Goal: Information Seeking & Learning: Learn about a topic

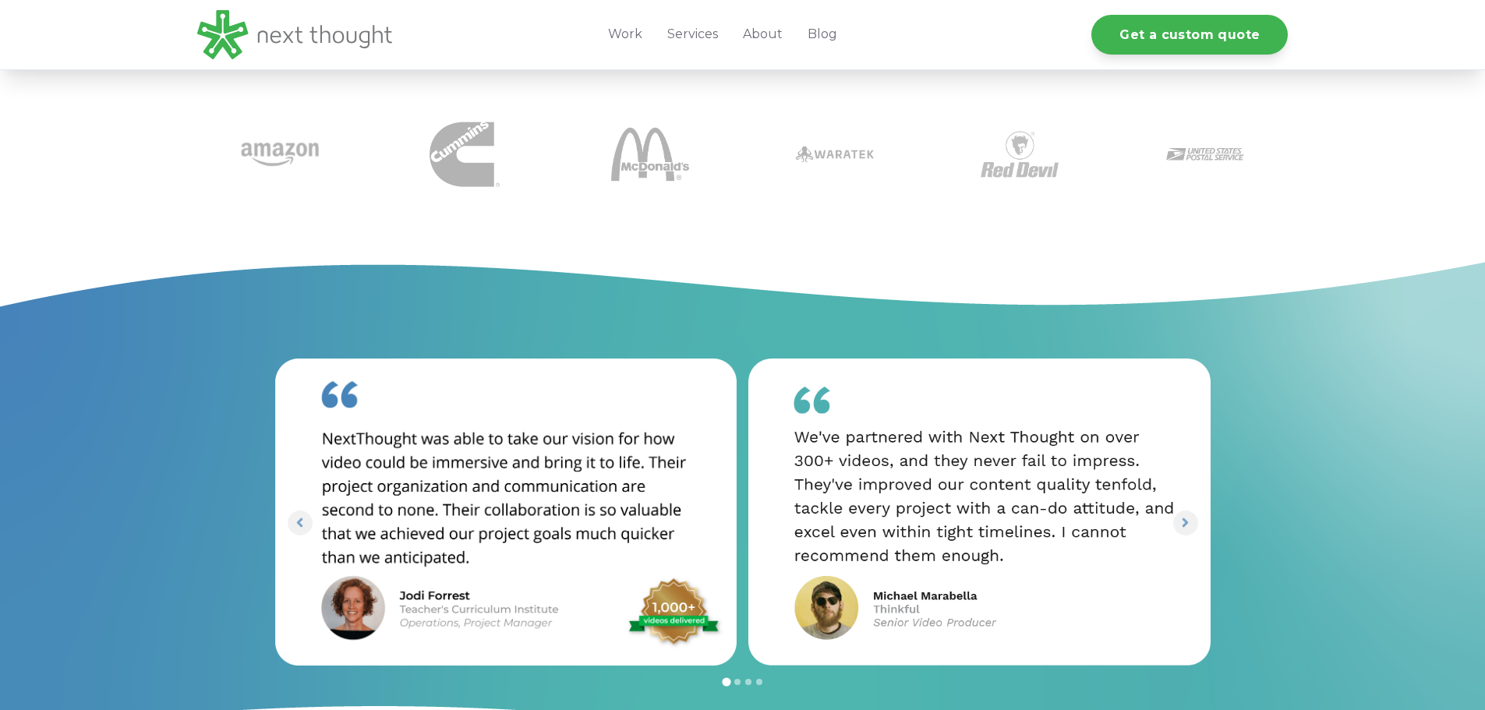
scroll to position [924, 0]
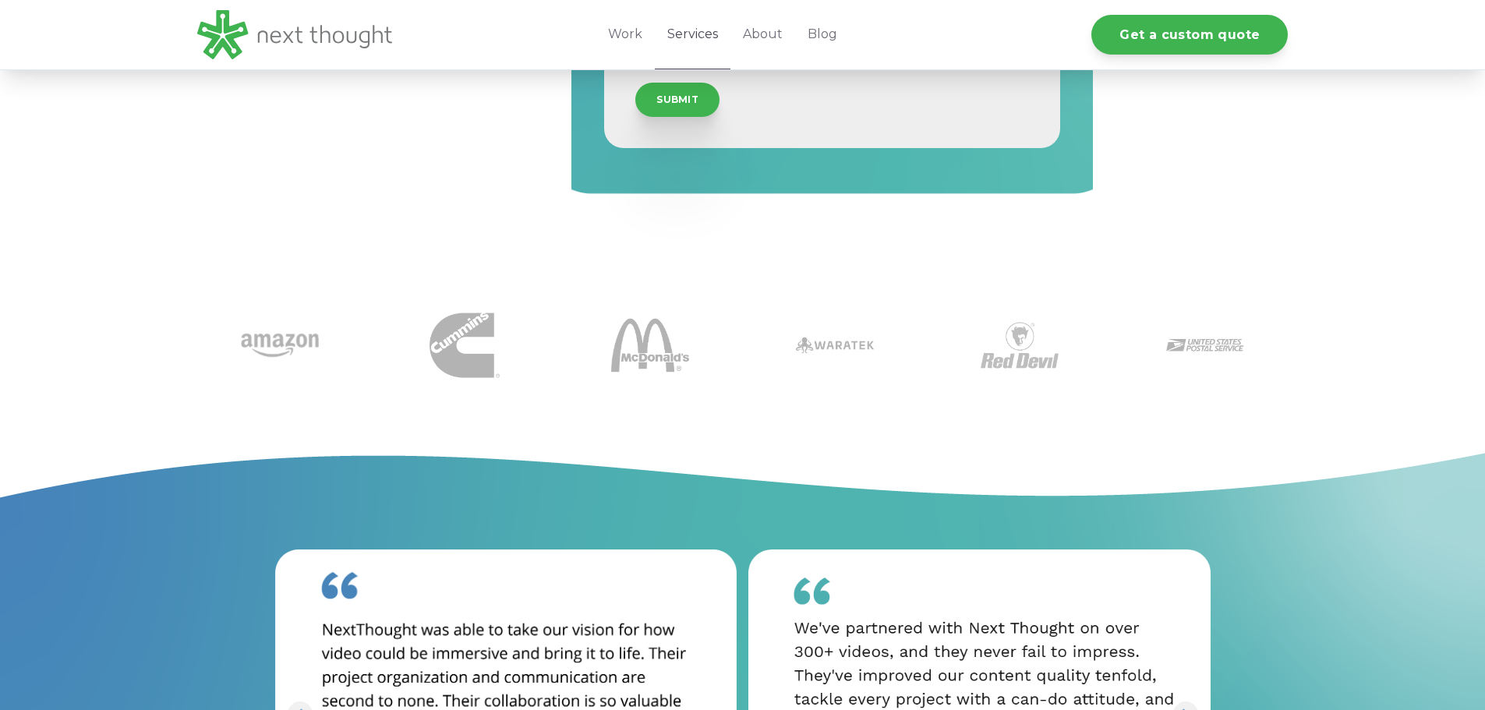
click at [683, 34] on link "Services" at bounding box center [693, 34] width 76 height 69
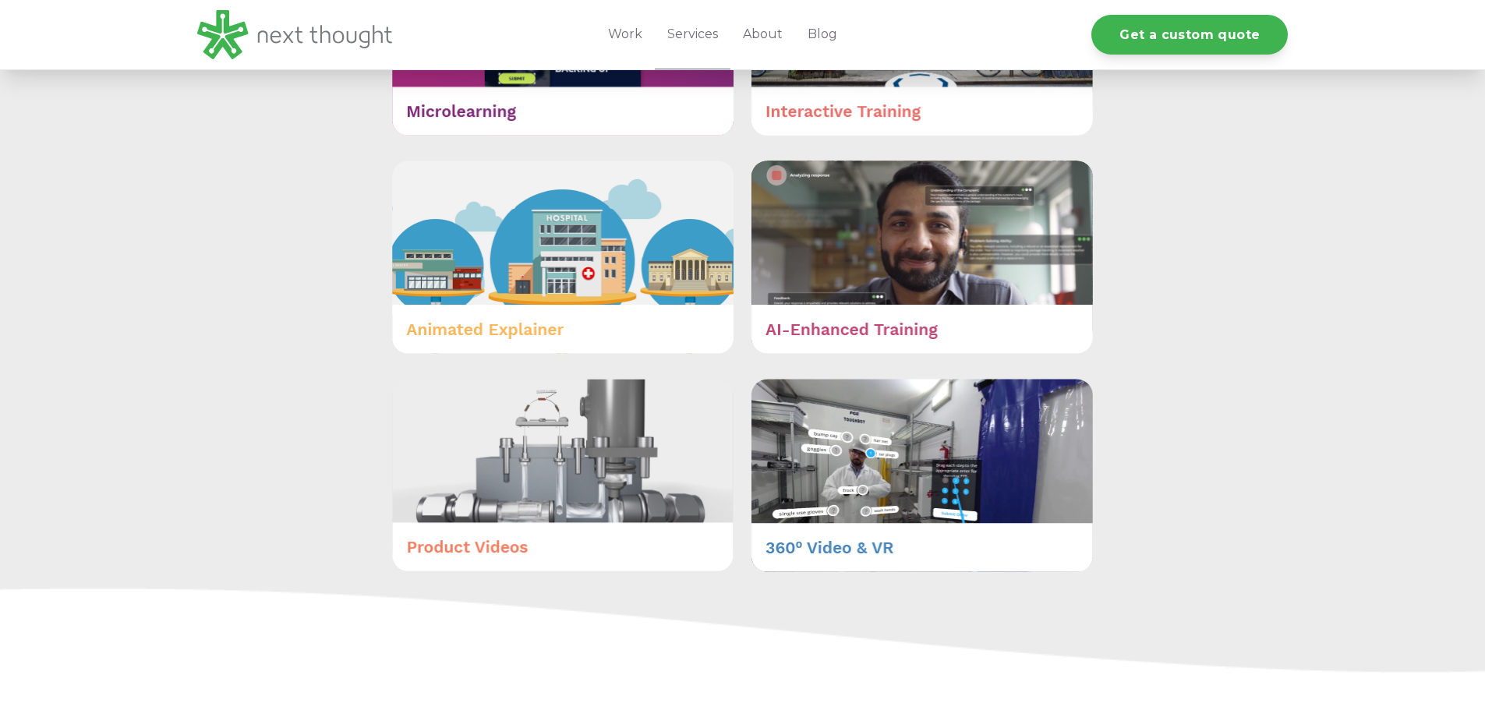
scroll to position [1091, 0]
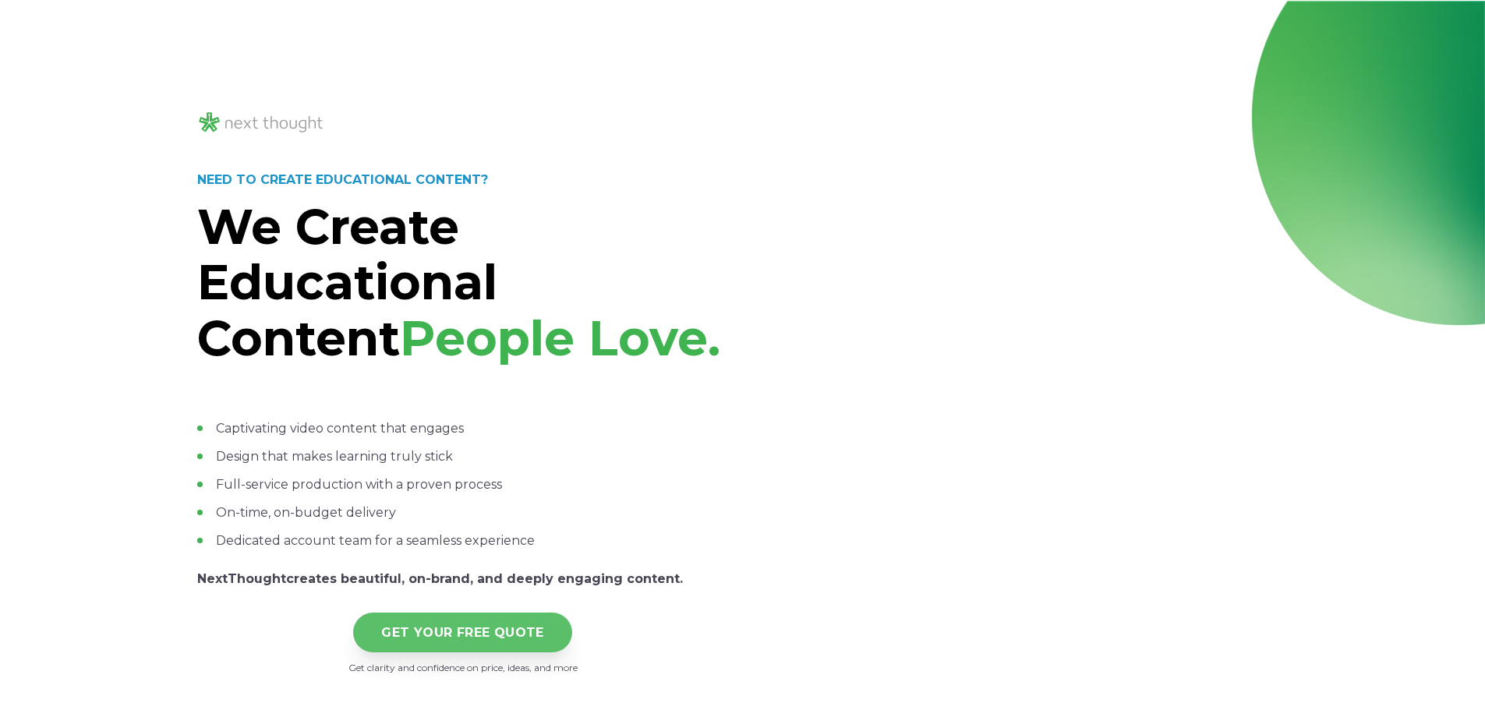
click at [474, 646] on link "GET YOUR FREE QUOTE" at bounding box center [462, 633] width 219 height 40
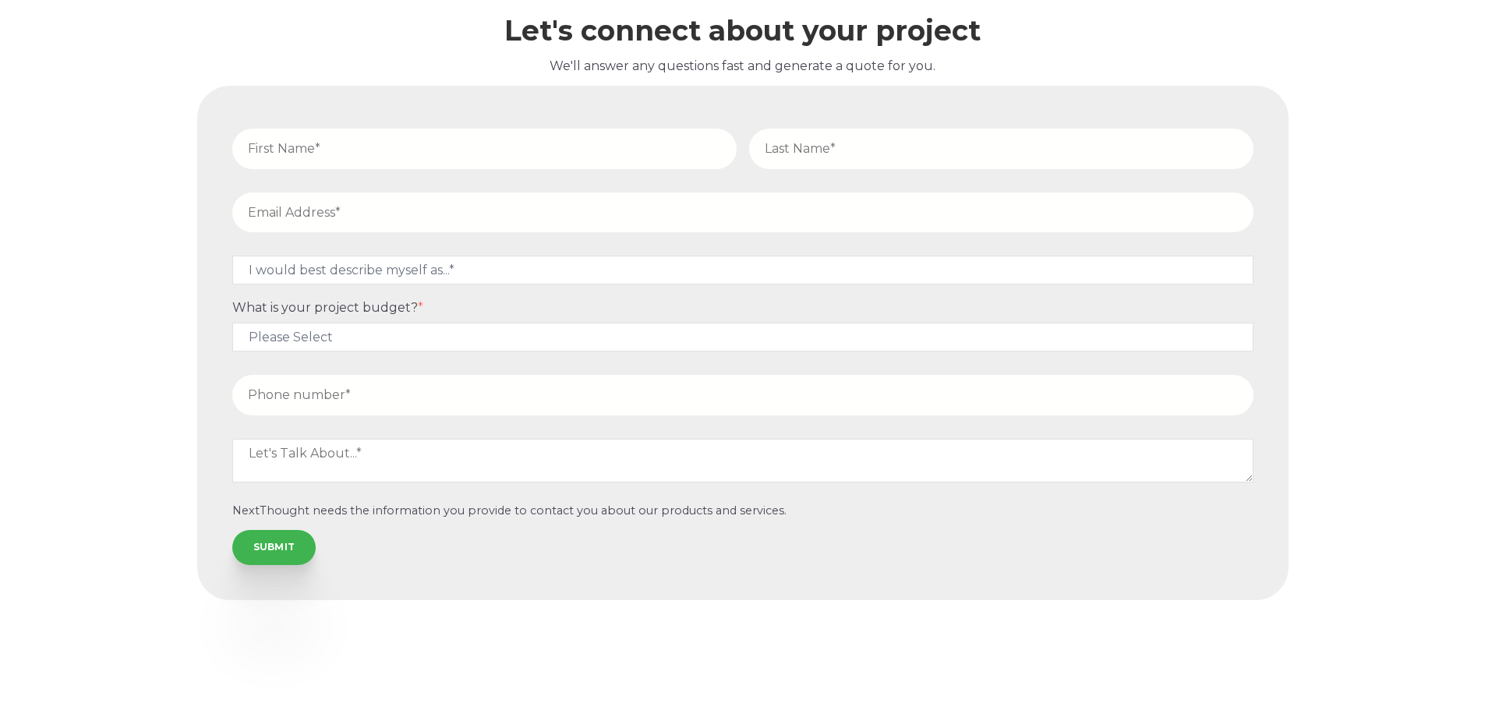
scroll to position [6453, 0]
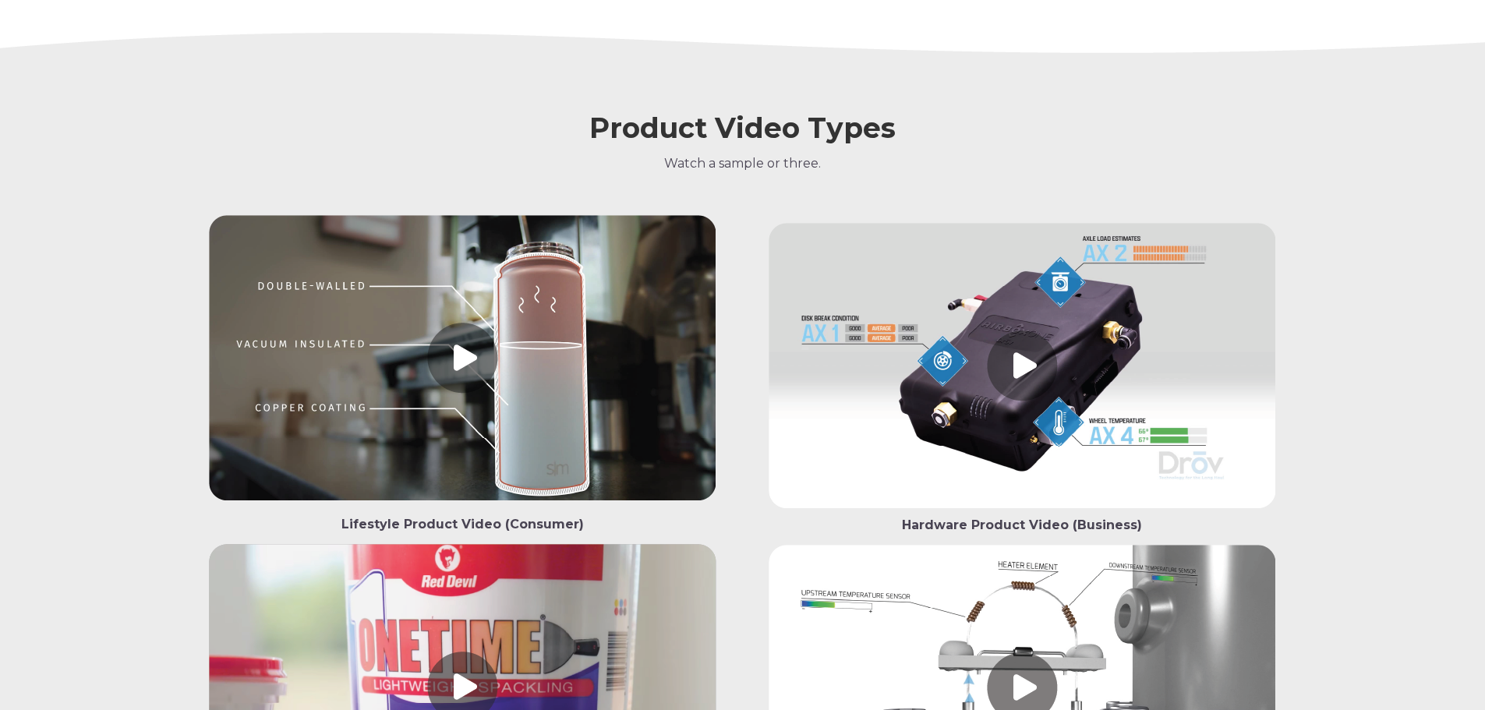
scroll to position [1403, 0]
